Goal: Task Accomplishment & Management: Complete application form

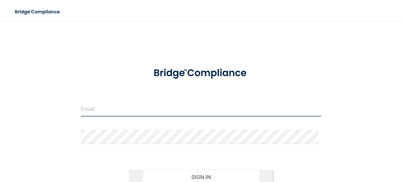
type input "[EMAIL_ADDRESS][DOMAIN_NAME]"
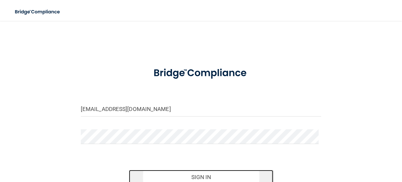
click at [200, 175] on button "Sign In" at bounding box center [201, 177] width 144 height 14
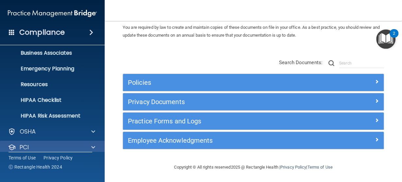
scroll to position [89, 0]
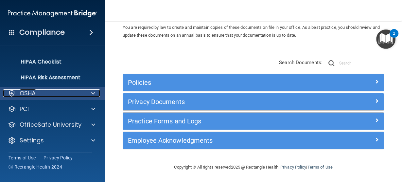
click at [36, 94] on div "OSHA" at bounding box center [43, 93] width 81 height 8
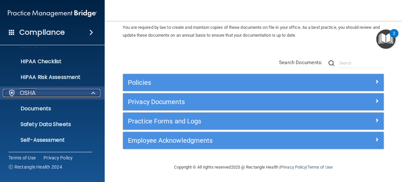
scroll to position [142, 0]
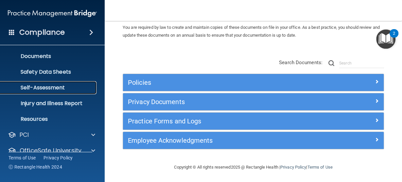
click at [40, 92] on link "Self-Assessment" at bounding box center [44, 87] width 103 height 13
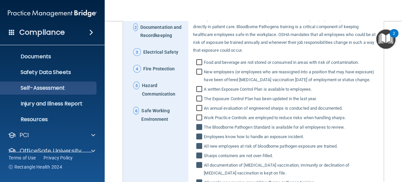
scroll to position [49, 0]
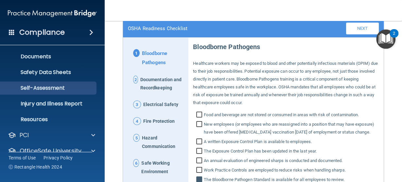
click at [160, 78] on span "Documentation and Recordkeeping" at bounding box center [161, 84] width 43 height 17
click at [157, 83] on span "Documentation and Recordkeeping" at bounding box center [161, 84] width 43 height 17
click at [156, 85] on span "Documentation and Recordkeeping" at bounding box center [161, 84] width 43 height 17
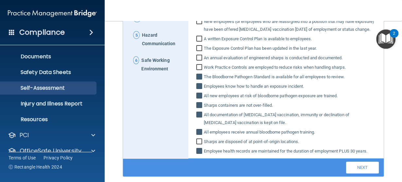
scroll to position [180, 0]
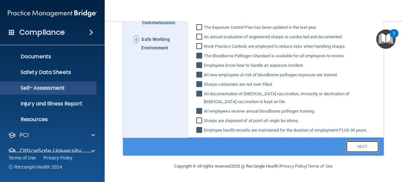
click at [350, 146] on link "Next" at bounding box center [362, 147] width 33 height 12
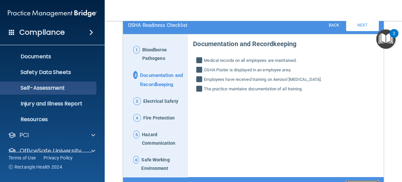
scroll to position [52, 0]
click at [151, 105] on span "Electrical Safety" at bounding box center [160, 101] width 35 height 9
click at [133, 105] on span "3" at bounding box center [137, 101] width 8 height 8
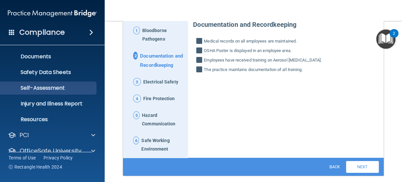
scroll to position [100, 0]
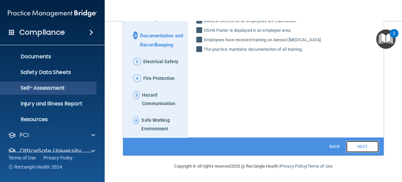
click at [353, 147] on link "Next" at bounding box center [362, 147] width 33 height 12
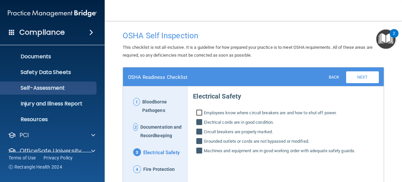
scroll to position [91, 0]
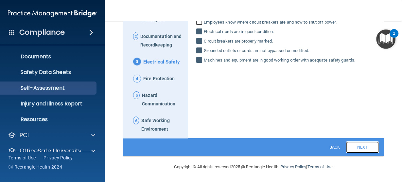
click at [352, 152] on link "Next" at bounding box center [362, 147] width 33 height 12
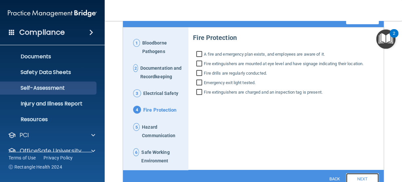
scroll to position [12, 0]
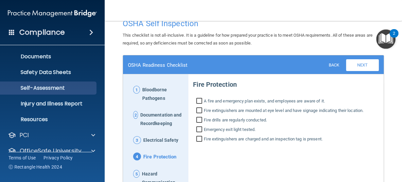
click at [198, 130] on input "Emergency exit light tested." at bounding box center [200, 130] width 8 height 7
checkbox input "true"
click at [200, 108] on input "Fire extinguishers are mounted at eye level and have signage indicating their l…" at bounding box center [200, 111] width 8 height 7
checkbox input "true"
click at [200, 100] on input "A fire and emergency plan exists, and employees are aware of it." at bounding box center [200, 101] width 8 height 7
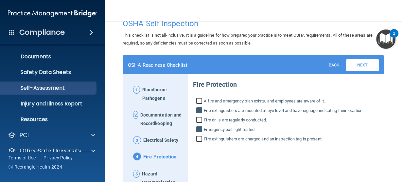
checkbox input "true"
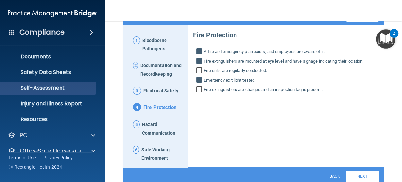
scroll to position [91, 0]
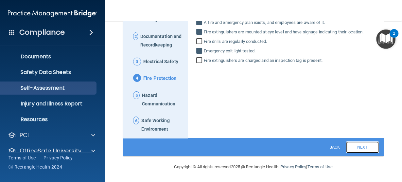
click at [356, 147] on link "Next" at bounding box center [362, 147] width 33 height 12
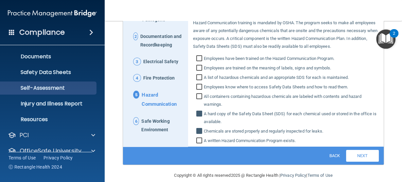
click at [198, 77] on input "A list of hazardous chemicals and an appropriate SDS for each is maintained." at bounding box center [200, 78] width 8 height 7
checkbox input "true"
click at [199, 59] on input "Employees have been trained on the Hazard Communication Program." at bounding box center [200, 59] width 8 height 7
checkbox input "true"
click at [198, 141] on input "A written Hazard Communication Program exists." at bounding box center [200, 141] width 8 height 7
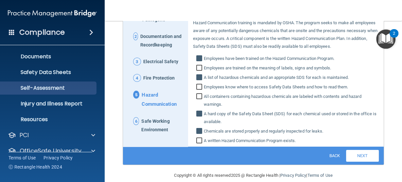
checkbox input "true"
click at [347, 154] on link "Next" at bounding box center [362, 156] width 33 height 12
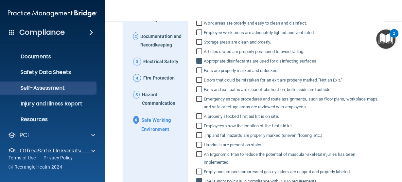
click at [198, 97] on input "Emergency escape procedures and route assignments, such as floor plans, workpla…" at bounding box center [200, 103] width 8 height 14
checkbox input "true"
click at [198, 87] on input "Exits and exit paths are clear of obstruction, both inside and outside." at bounding box center [200, 90] width 8 height 7
checkbox input "true"
click at [198, 79] on input "Doors that could be mistaken for an exit are properly marked “Not an Exit.”" at bounding box center [200, 81] width 8 height 7
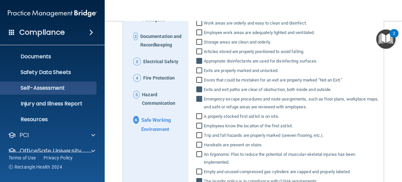
checkbox input "true"
drag, startPoint x: 196, startPoint y: 70, endPoint x: 198, endPoint y: 66, distance: 4.8
click at [196, 70] on input "Exits are properly marked and unlocked." at bounding box center [200, 71] width 8 height 7
checkbox input "true"
click at [198, 45] on input "Storage areas are clean and orderly." at bounding box center [200, 43] width 8 height 7
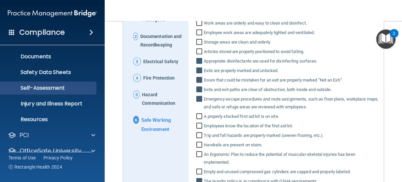
checkbox input "true"
click at [199, 26] on input "Work areas are orderly and easy to clean and disinfect." at bounding box center [200, 24] width 8 height 7
checkbox input "true"
click at [199, 152] on input "An Ergonomic Plan to reduce the potential of muscular‐skeletal injuries has bee…" at bounding box center [200, 159] width 8 height 14
checkbox input "true"
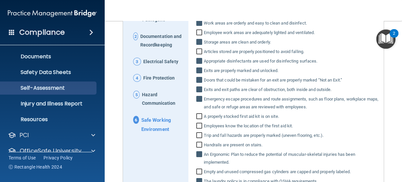
click at [198, 143] on input "Handrails are present on stairs." at bounding box center [200, 145] width 8 height 7
checkbox input "true"
click at [199, 131] on label "Trip and fall hazards are properly marked (uneven flooring, etc.)." at bounding box center [286, 135] width 186 height 8
click at [199, 133] on input "Trip and fall hazards are properly marked (uneven flooring, etc.)." at bounding box center [200, 136] width 8 height 7
checkbox input "true"
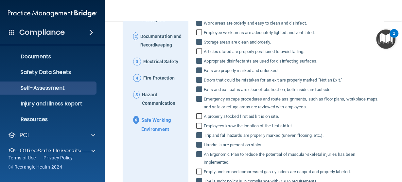
click at [199, 122] on label "Employees know the location of the first aid kit." at bounding box center [286, 126] width 186 height 8
click at [199, 123] on input "Employees know the location of the first aid kit." at bounding box center [200, 126] width 8 height 7
checkbox input "true"
click at [197, 115] on input "A properly stocked first aid kit is on site." at bounding box center [200, 117] width 8 height 7
checkbox input "true"
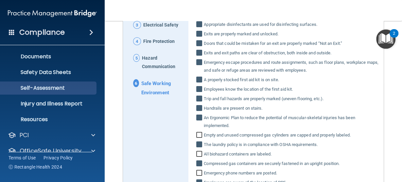
scroll to position [169, 0]
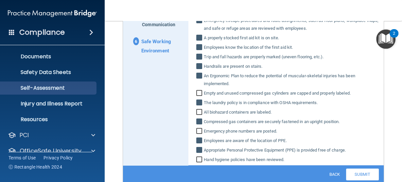
click at [196, 162] on input "Hand hygiene policies have been reviewed." at bounding box center [200, 160] width 8 height 7
checkbox input "true"
click at [351, 177] on link "Submit" at bounding box center [362, 174] width 33 height 12
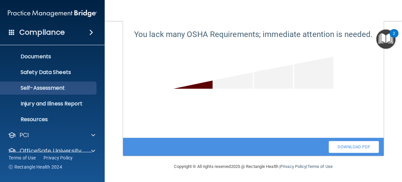
scroll to position [0, 0]
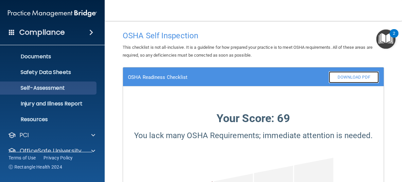
click at [339, 77] on link "Download PDF" at bounding box center [354, 77] width 50 height 12
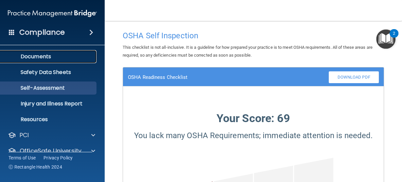
click at [43, 59] on p "Documents" at bounding box center [48, 56] width 89 height 7
